Goal: Transaction & Acquisition: Purchase product/service

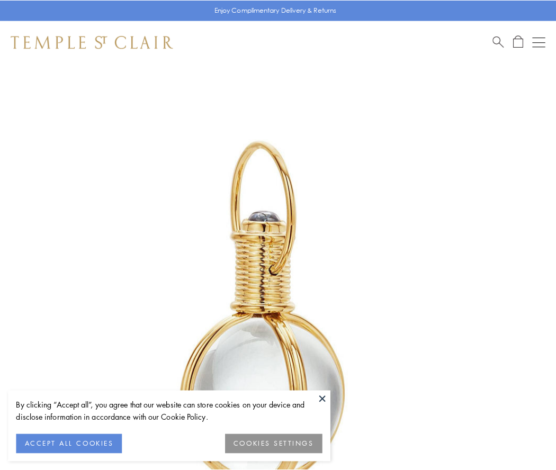
scroll to position [277, 0]
